Goal: Information Seeking & Learning: Learn about a topic

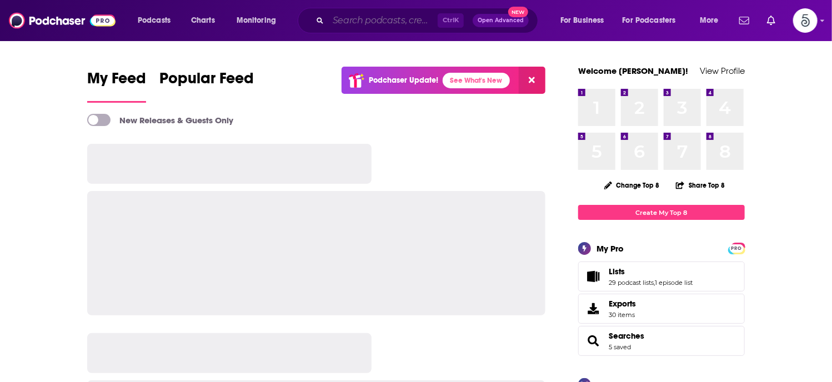
click at [357, 19] on input "Search podcasts, credits, & more..." at bounding box center [382, 21] width 109 height 18
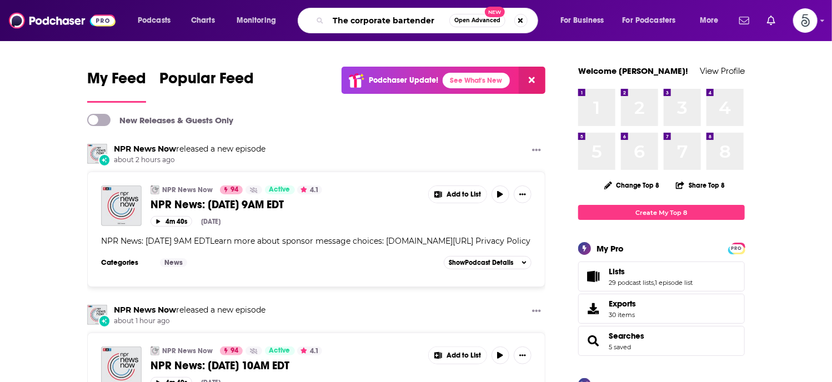
type input "The corporate bartender"
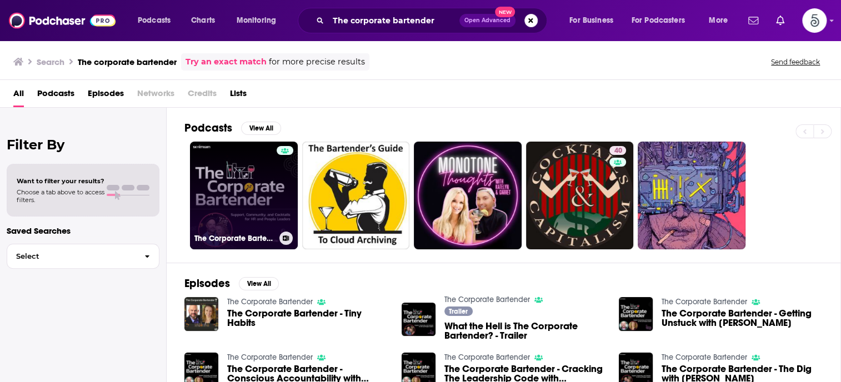
click at [238, 200] on link "The Corporate Bartender" at bounding box center [244, 196] width 108 height 108
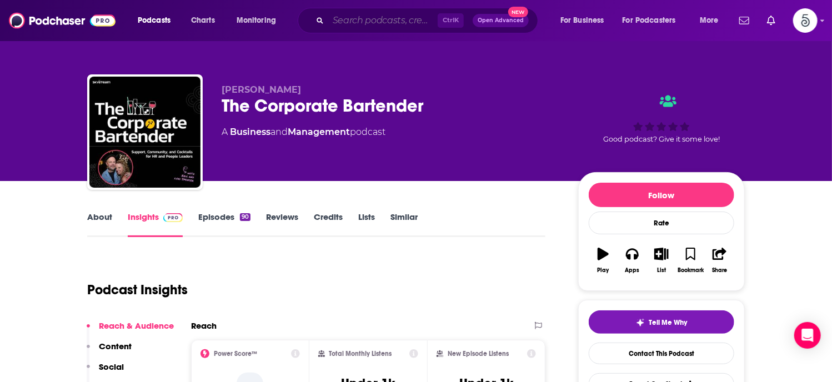
click at [356, 21] on input "Search podcasts, credits, & more..." at bounding box center [382, 21] width 109 height 18
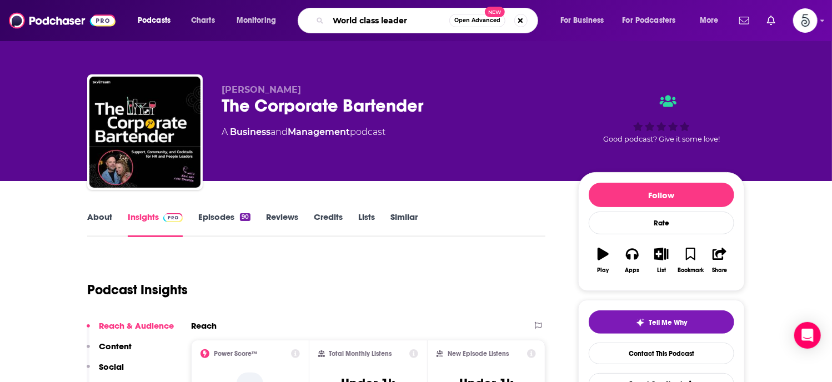
type input "World class leaders"
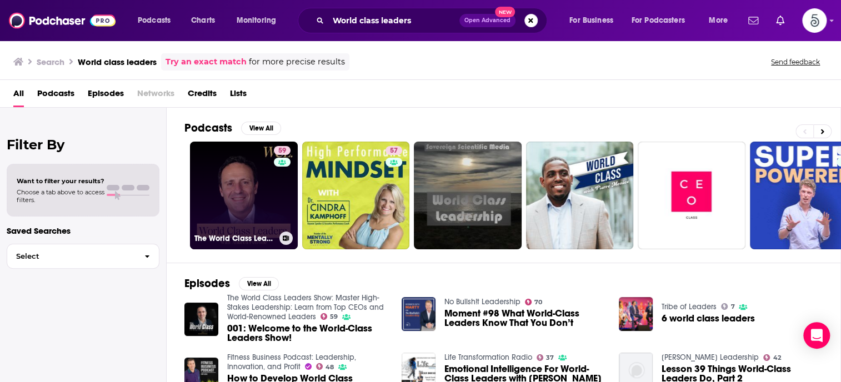
click at [242, 199] on link "59 The World Class Leaders Show: Master High-Stakes Leadership: Learn from Top …" at bounding box center [244, 196] width 108 height 108
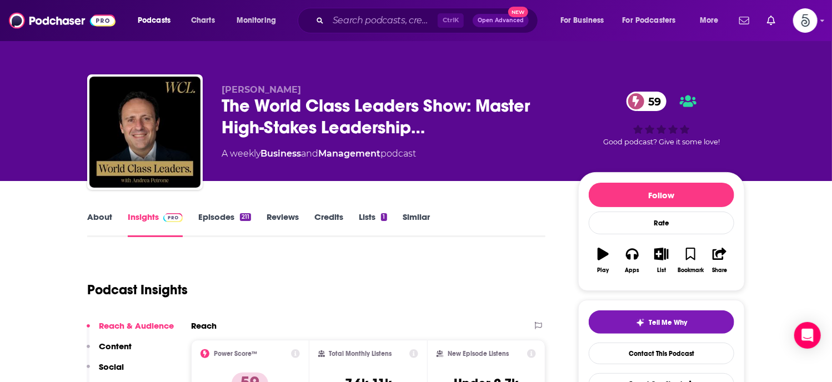
click at [91, 213] on link "About" at bounding box center [99, 225] width 25 height 26
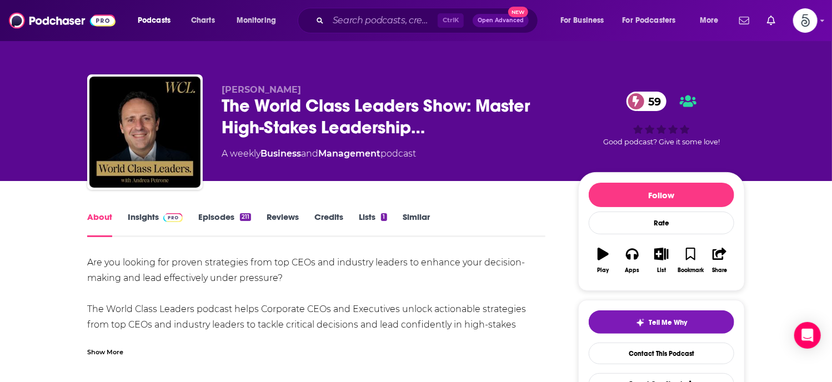
click at [225, 217] on link "Episodes 211" at bounding box center [224, 225] width 53 height 26
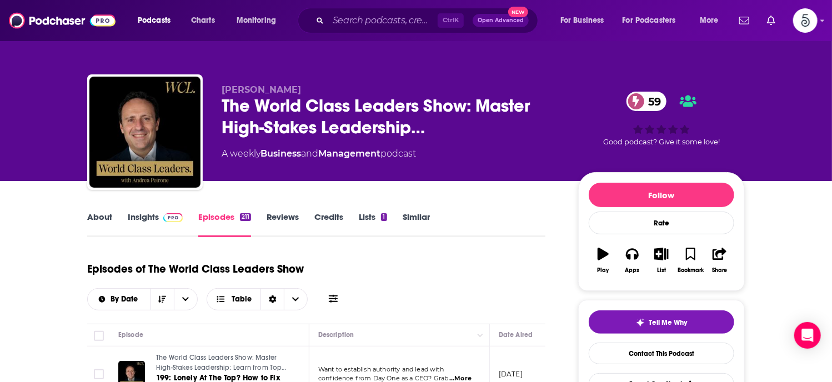
click at [131, 219] on link "Insights" at bounding box center [155, 225] width 55 height 26
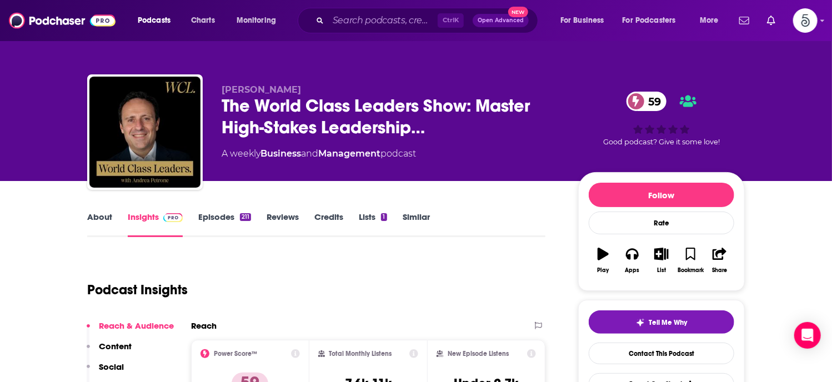
click at [135, 217] on link "Insights" at bounding box center [155, 225] width 55 height 26
